Goal: Information Seeking & Learning: Learn about a topic

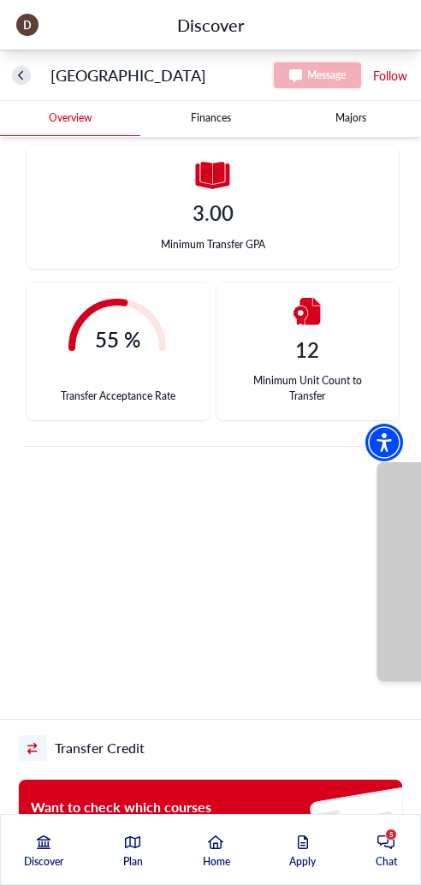
scroll to position [771, 0]
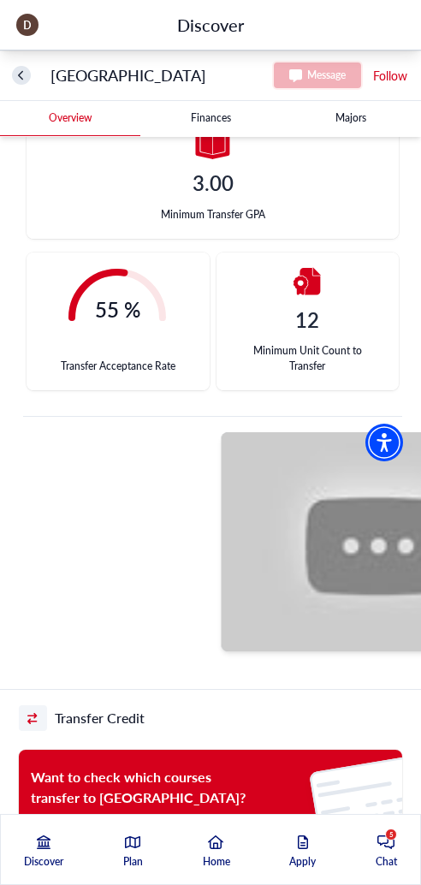
click at [92, 616] on div at bounding box center [55, 541] width 316 height 219
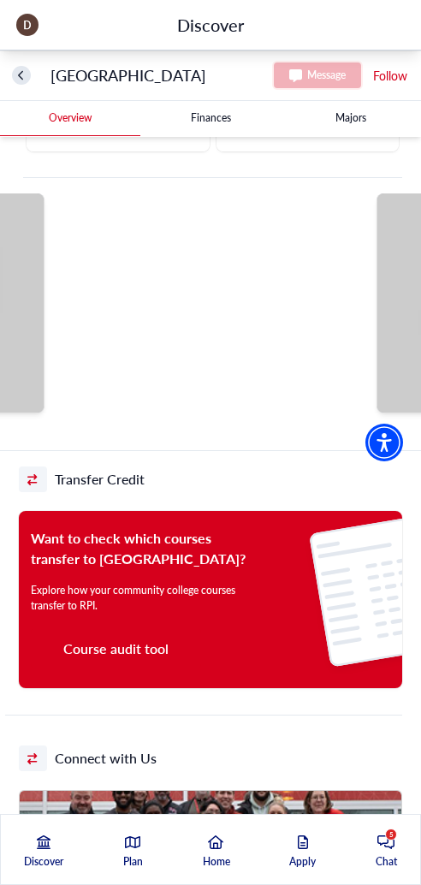
scroll to position [1028, 0]
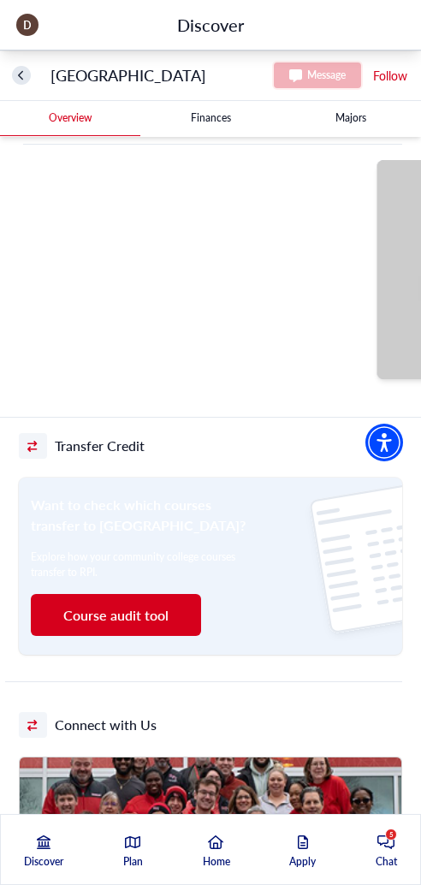
scroll to position [1028, 0]
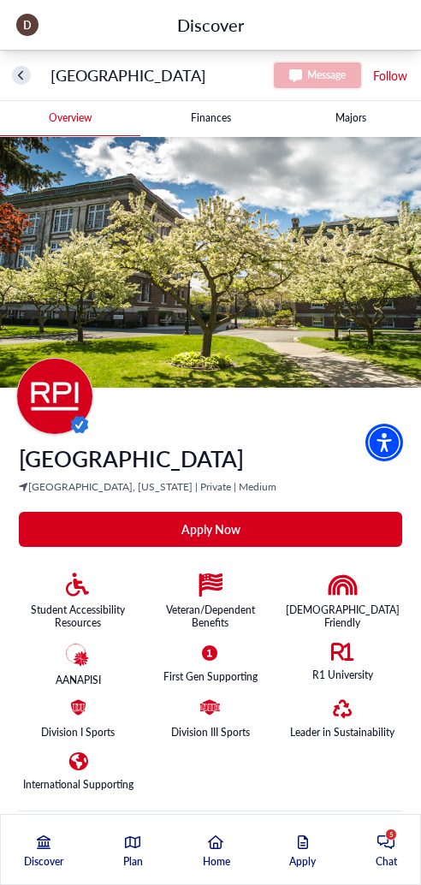
click at [227, 529] on Institute-tag "Apply Now" at bounding box center [211, 529] width 384 height 35
click at [168, 536] on Institute-tag "Apply Now" at bounding box center [211, 529] width 384 height 35
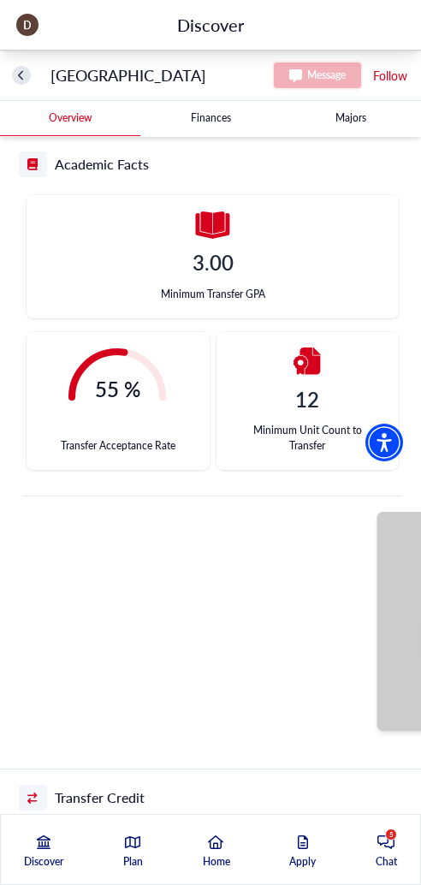
scroll to position [771, 0]
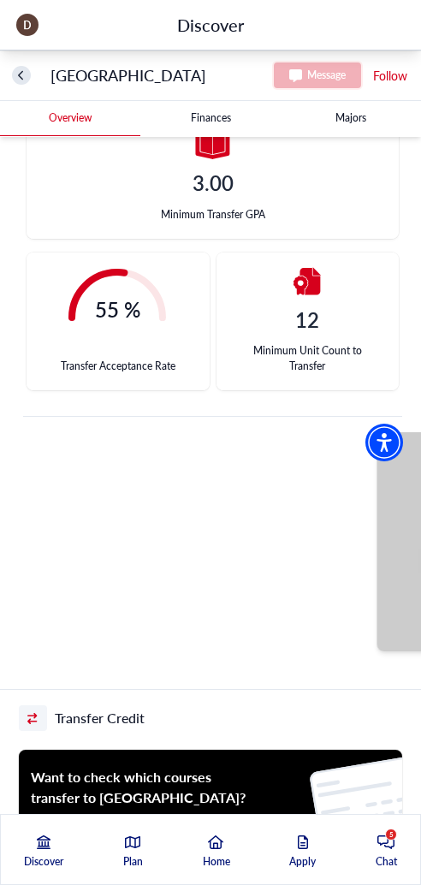
click at [217, 542] on div at bounding box center [211, 541] width 316 height 219
click at [76, 640] on div at bounding box center [211, 541] width 316 height 219
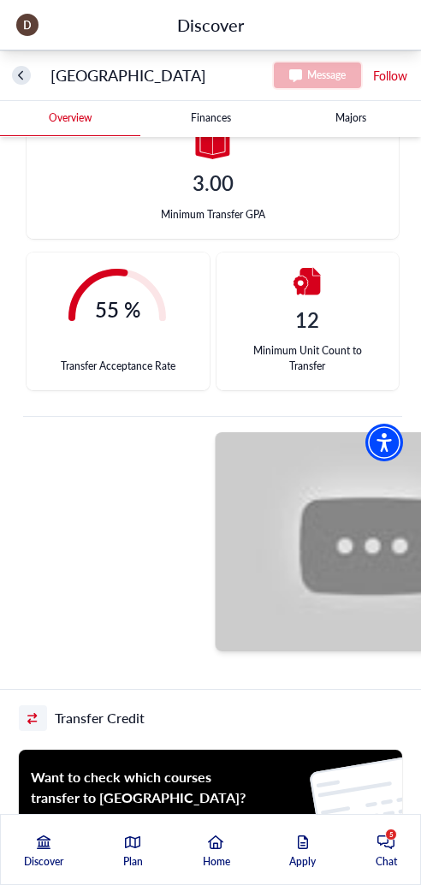
click at [122, 545] on div at bounding box center [49, 541] width 316 height 219
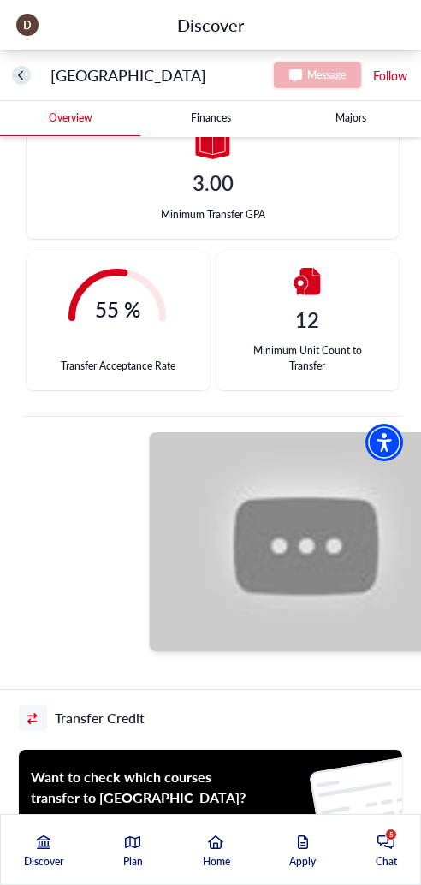
click at [150, 564] on div at bounding box center [308, 541] width 316 height 219
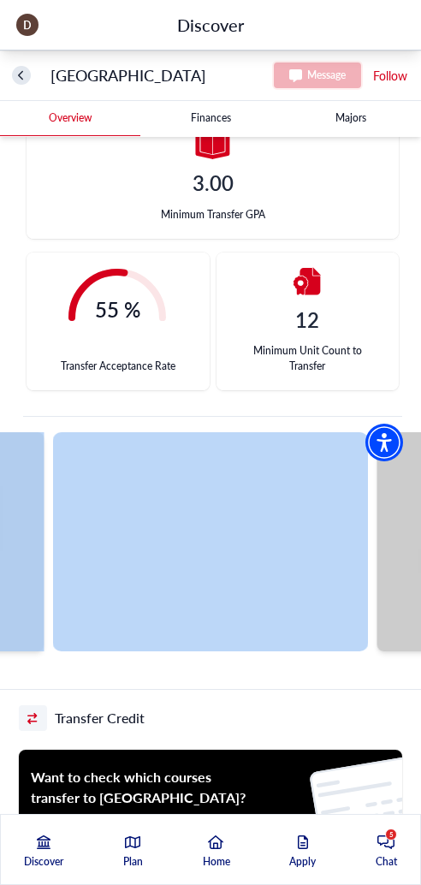
drag, startPoint x: 371, startPoint y: 533, endPoint x: 204, endPoint y: 549, distance: 167.8
click at [204, 549] on div at bounding box center [210, 560] width 421 height 257
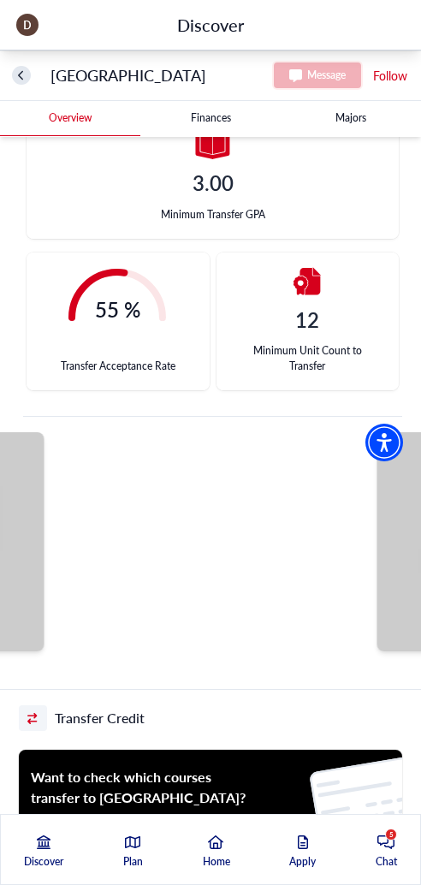
click at [209, 675] on div at bounding box center [210, 560] width 421 height 257
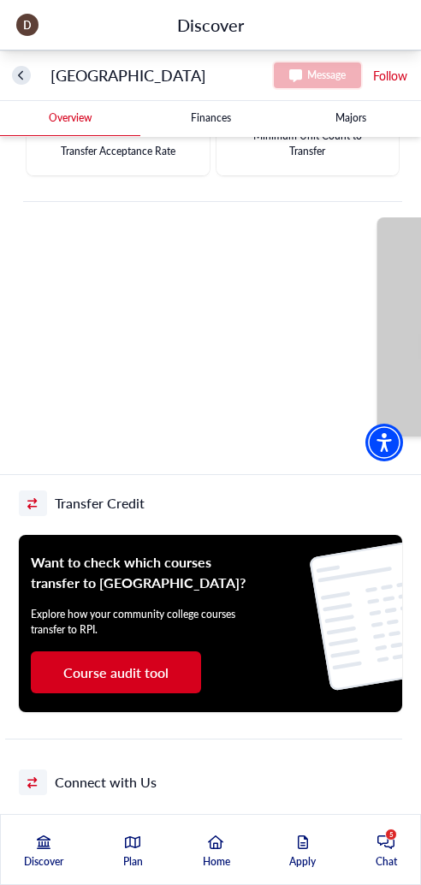
scroll to position [1028, 0]
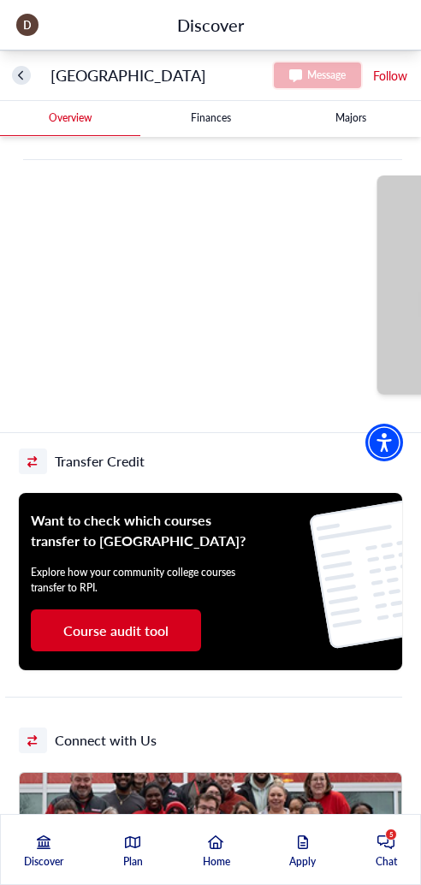
click at [117, 652] on button "Course audit tool" at bounding box center [116, 631] width 170 height 42
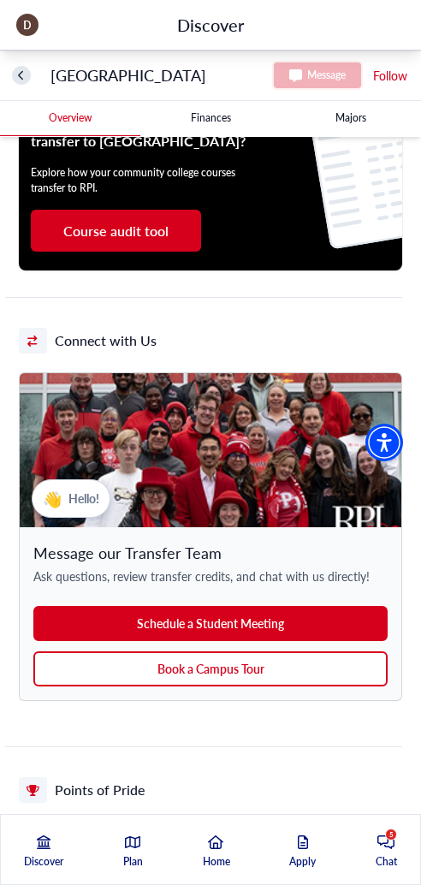
scroll to position [1456, 0]
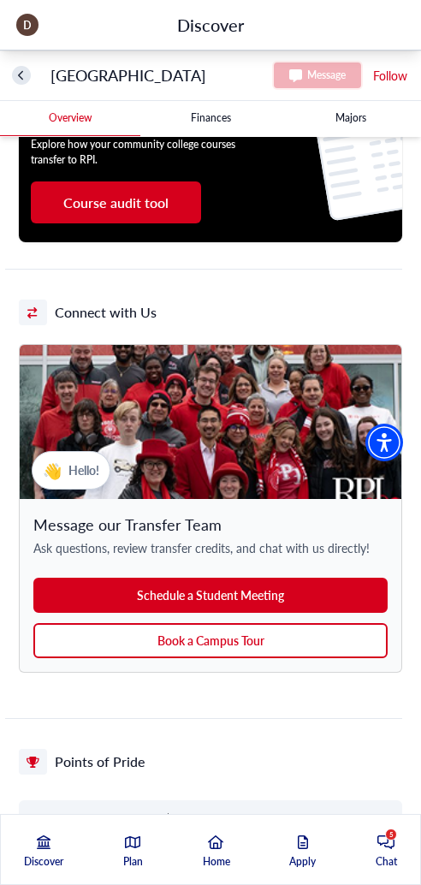
click at [194, 613] on button "Schedule a Student Meeting" at bounding box center [210, 595] width 355 height 35
click at [210, 658] on button "Book a Campus Tour" at bounding box center [210, 640] width 355 height 35
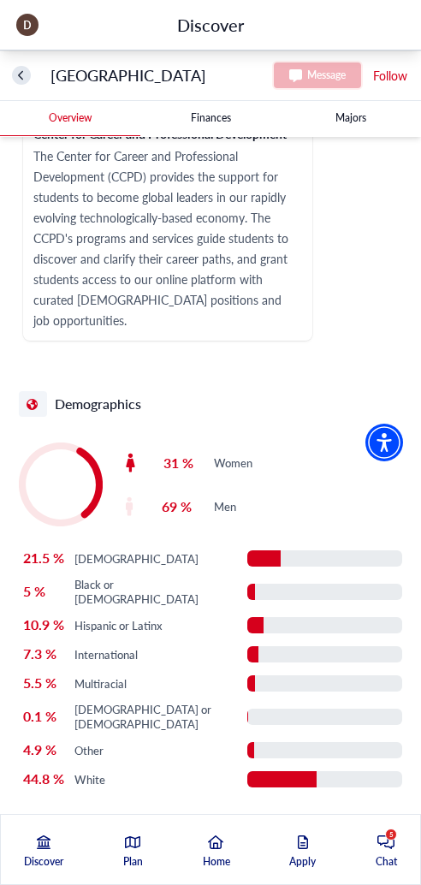
scroll to position [3964, 0]
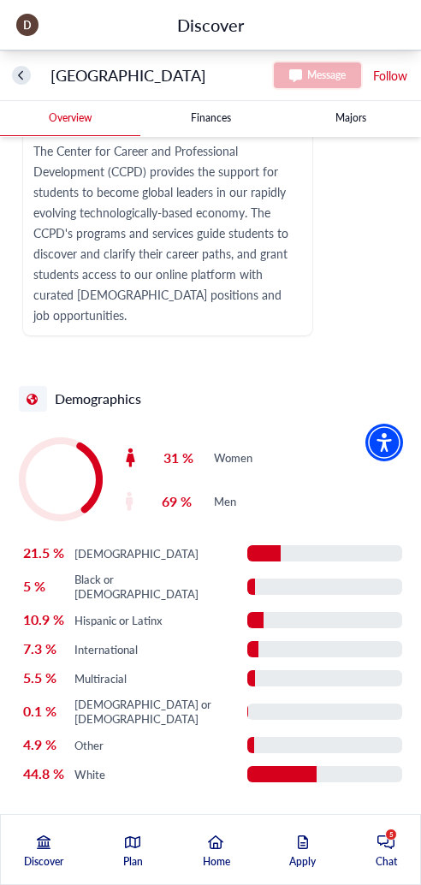
click at [205, 116] on Institute-tag "Finances" at bounding box center [210, 118] width 140 height 34
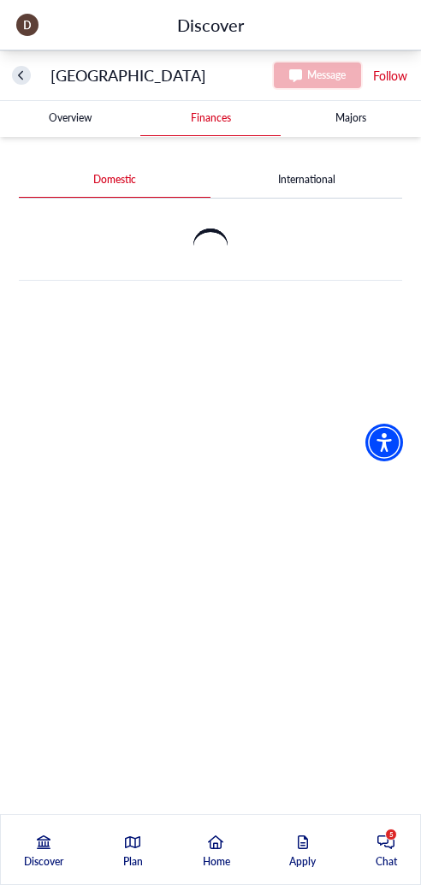
scroll to position [0, 0]
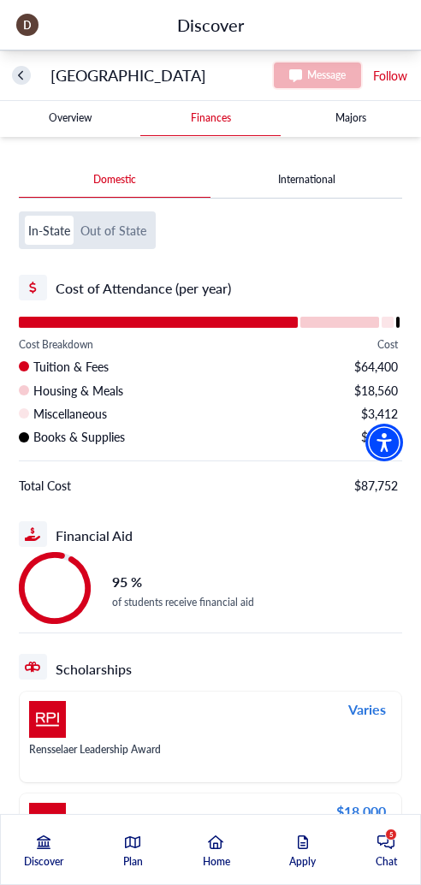
click at [105, 232] on button "Out of State" at bounding box center [113, 230] width 73 height 29
click at [55, 235] on button "In-State" at bounding box center [49, 230] width 49 height 29
click at [108, 240] on button "Out of State" at bounding box center [113, 230] width 73 height 29
drag, startPoint x: 37, startPoint y: 235, endPoint x: 62, endPoint y: 234, distance: 24.9
click at [39, 235] on button "In-State" at bounding box center [49, 230] width 49 height 29
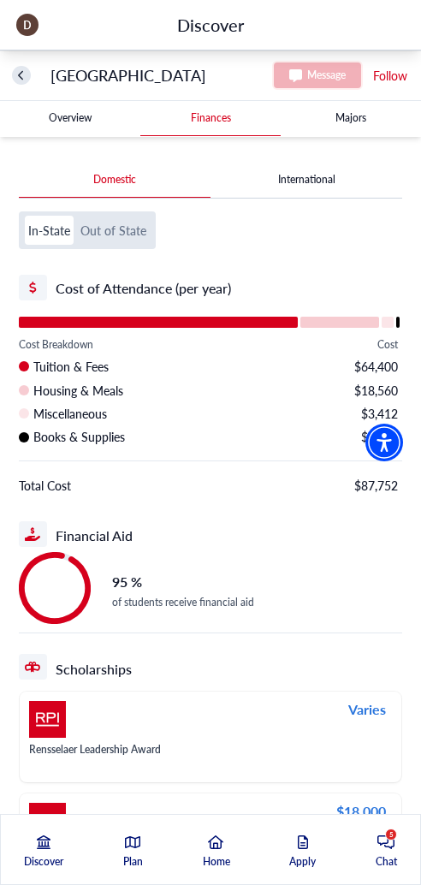
click at [105, 231] on button "Out of State" at bounding box center [113, 230] width 73 height 29
click at [48, 232] on button "In-State" at bounding box center [49, 230] width 49 height 29
click at [81, 228] on button "Out of State" at bounding box center [113, 230] width 73 height 29
click at [58, 233] on button "In-State" at bounding box center [49, 230] width 49 height 29
click at [116, 236] on button "Out of State" at bounding box center [113, 230] width 73 height 29
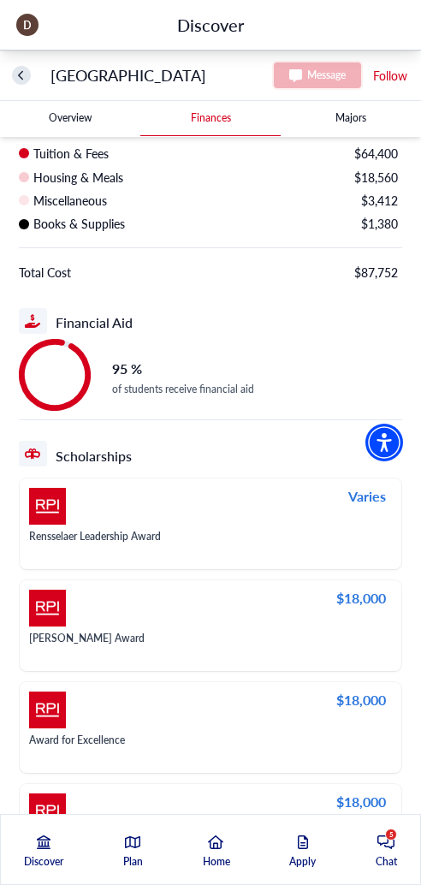
scroll to position [171, 0]
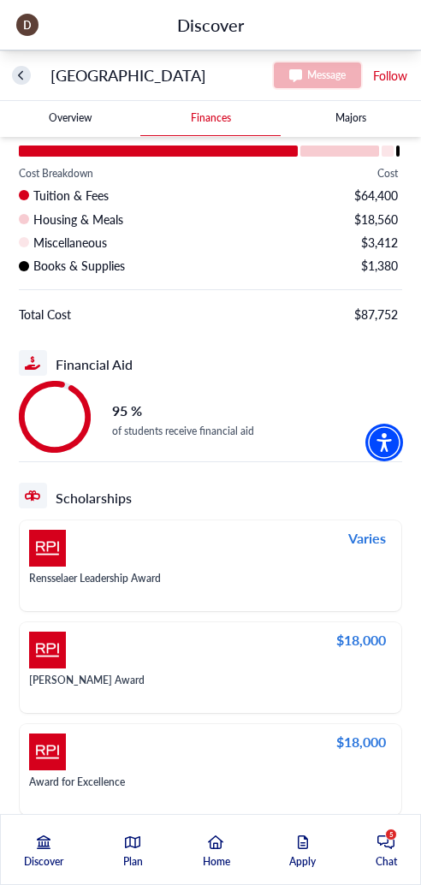
click at [182, 559] on div "Varies" at bounding box center [207, 549] width 357 height 38
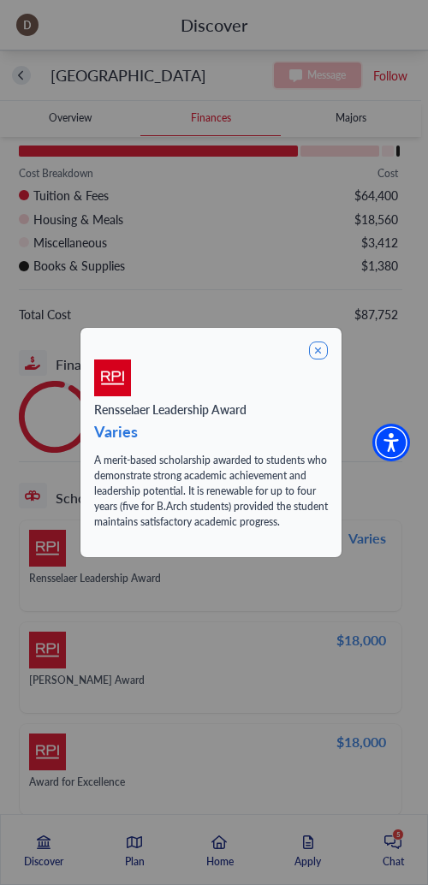
click at [315, 352] on icon at bounding box center [318, 351] width 19 height 19
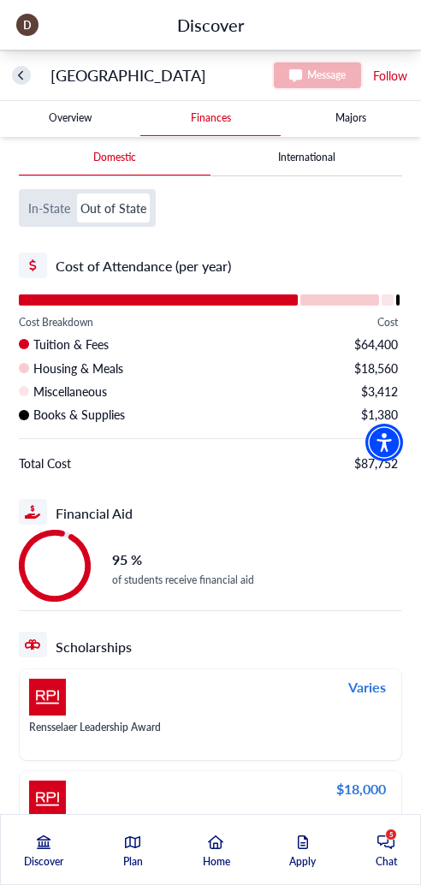
scroll to position [0, 0]
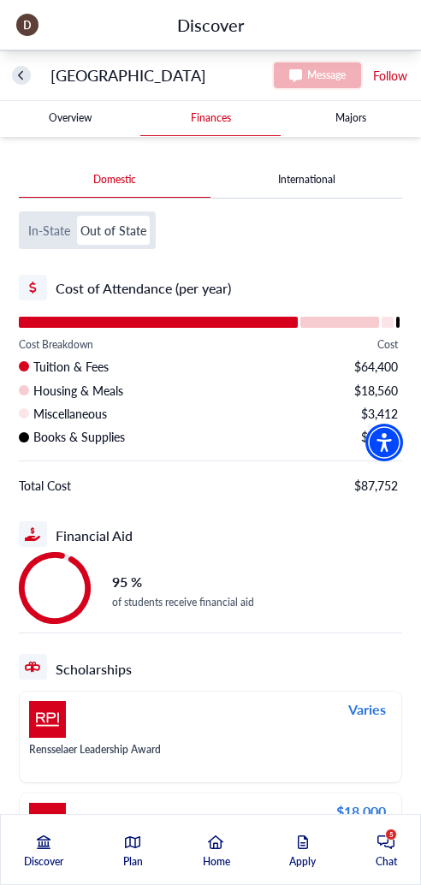
click at [314, 172] on button "International" at bounding box center [307, 180] width 192 height 34
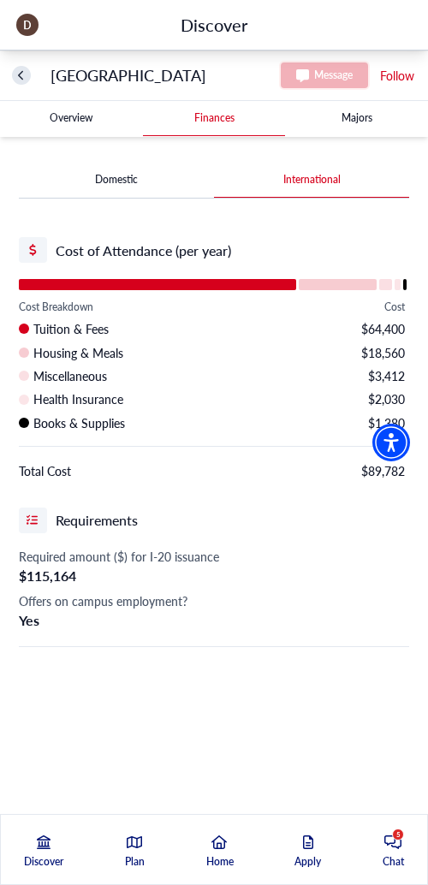
click at [356, 122] on -tag "Majors" at bounding box center [356, 118] width 143 height 34
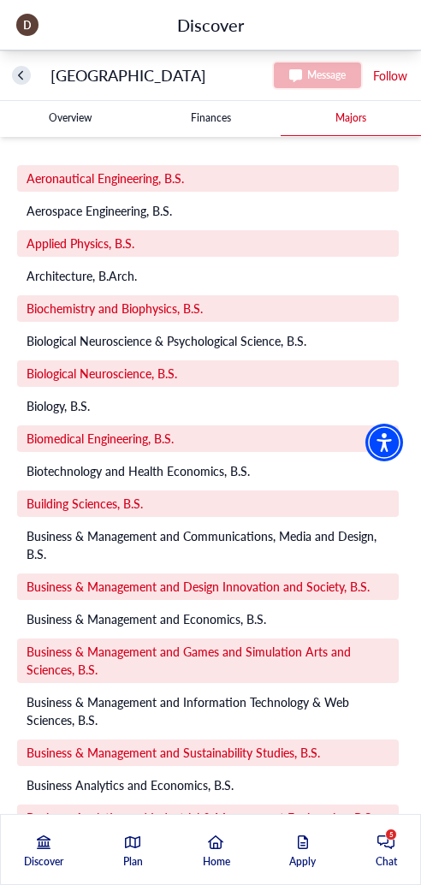
click at [129, 178] on span "Aeronautical Engineering, B.S." at bounding box center [106, 179] width 158 height 18
click at [188, 179] on div "Aeronautical Engineering, B.S." at bounding box center [208, 178] width 382 height 27
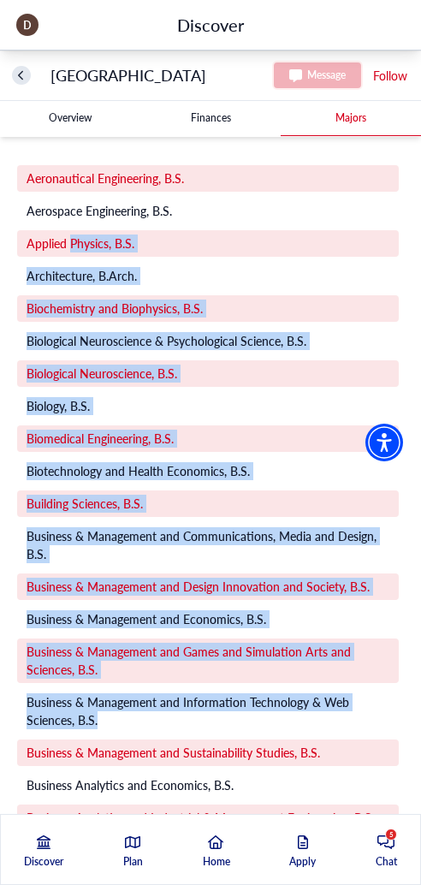
drag, startPoint x: 69, startPoint y: 248, endPoint x: 164, endPoint y: 711, distance: 471.9
click at [174, 606] on div "Business & Management and Economics, B.S." at bounding box center [208, 619] width 382 height 27
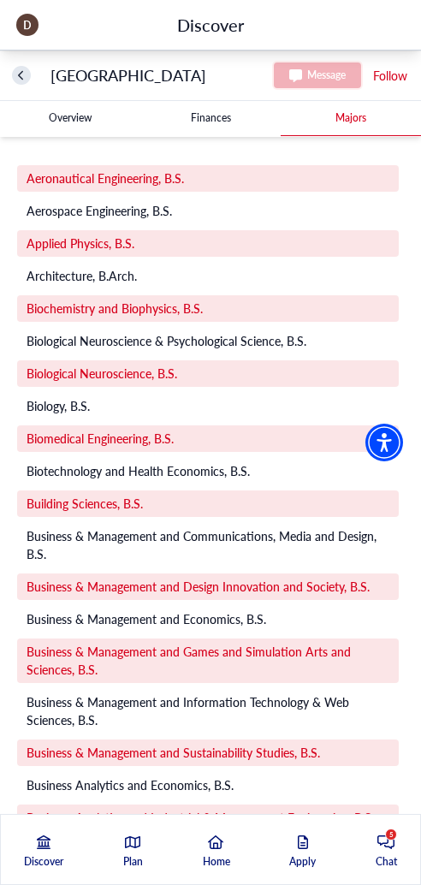
click at [80, 116] on Institute-tag "Overview" at bounding box center [70, 118] width 140 height 34
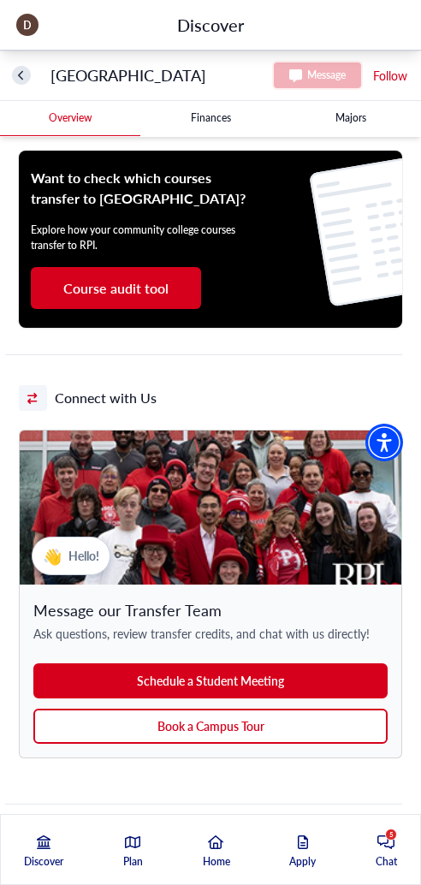
scroll to position [1456, 0]
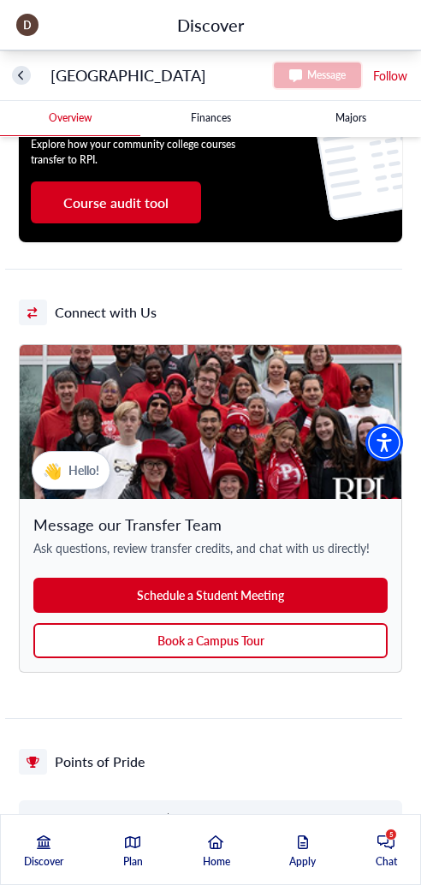
click at [253, 613] on button "Schedule a Student Meeting" at bounding box center [210, 595] width 355 height 35
click at [208, 612] on button "Schedule a Student Meeting" at bounding box center [210, 595] width 355 height 35
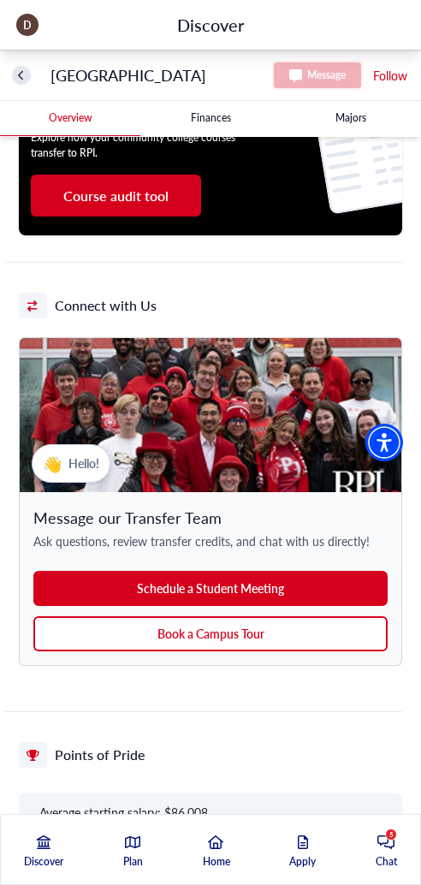
scroll to position [1456, 0]
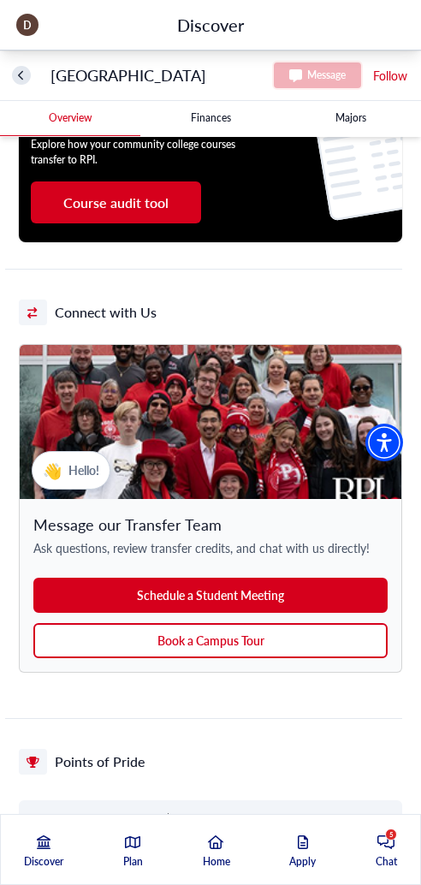
click at [221, 613] on button "Schedule a Student Meeting" at bounding box center [210, 595] width 355 height 35
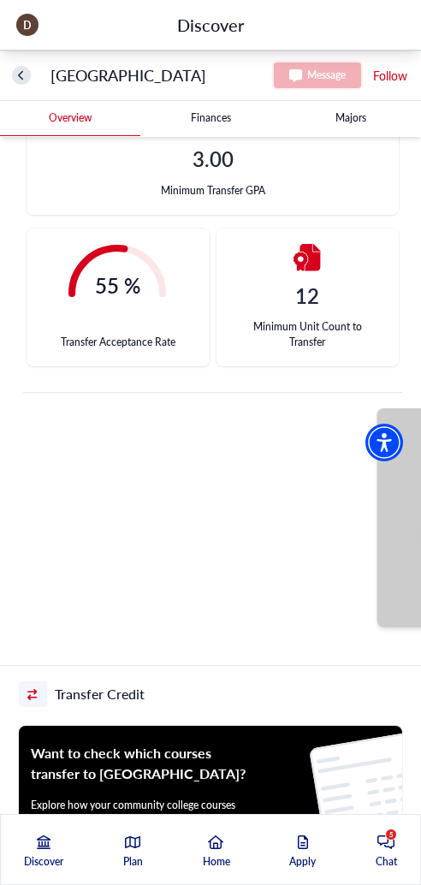
scroll to position [942, 0]
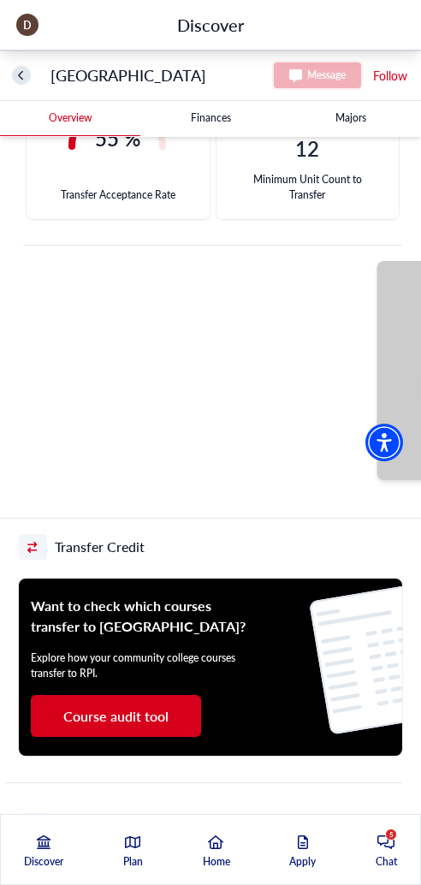
click at [146, 734] on button "Course audit tool" at bounding box center [116, 716] width 170 height 42
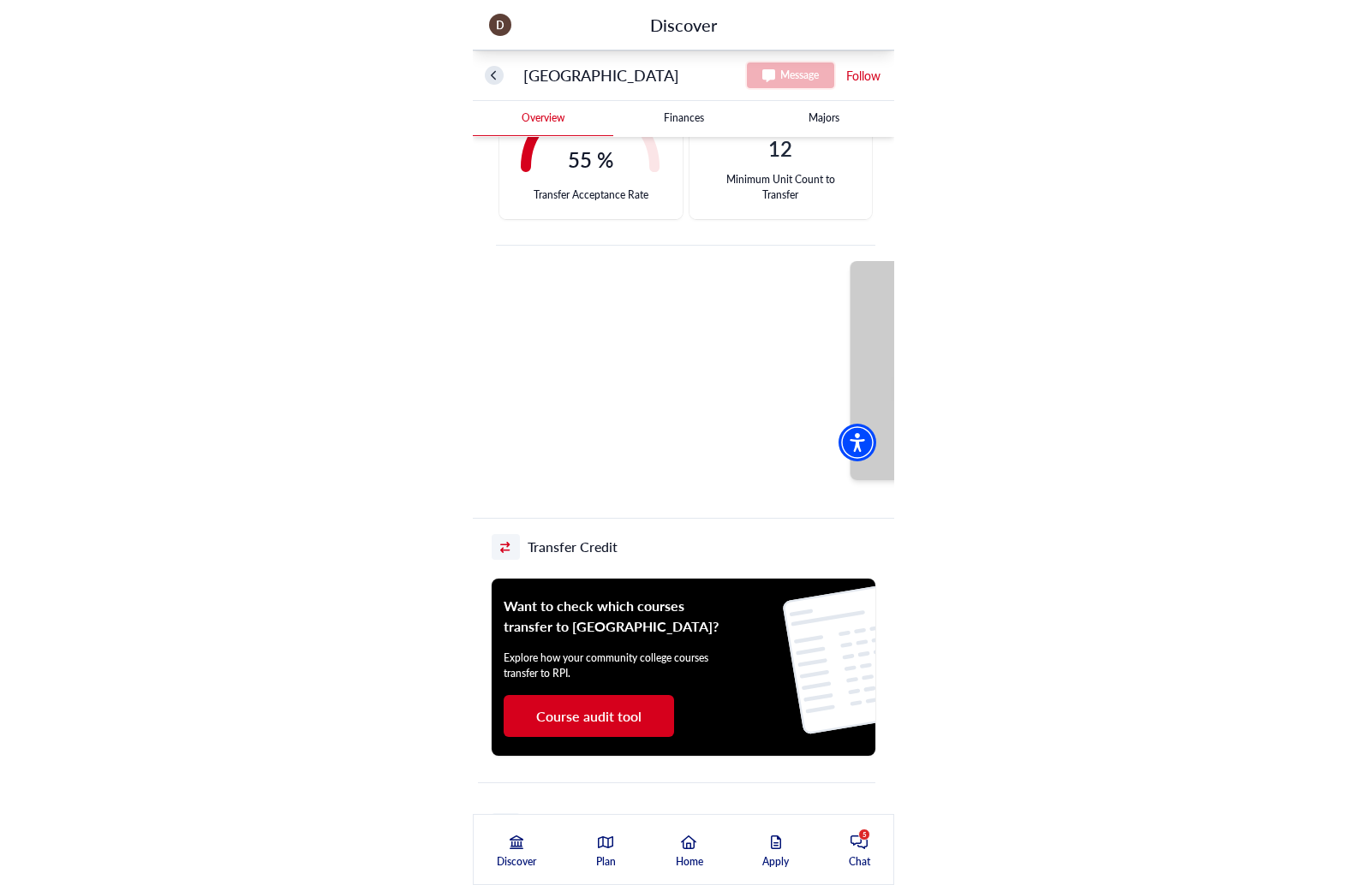
scroll to position [954, 0]
